Goal: Navigation & Orientation: Go to known website

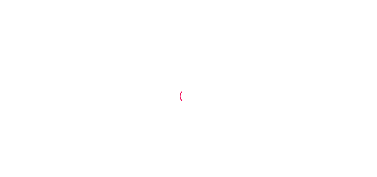
drag, startPoint x: 224, startPoint y: 50, endPoint x: 197, endPoint y: 9, distance: 48.0
click at [216, 38] on div at bounding box center [188, 88] width 377 height 177
click at [169, 62] on div at bounding box center [188, 88] width 377 height 177
click at [144, 36] on div at bounding box center [188, 88] width 377 height 177
